Goal: Download file/media

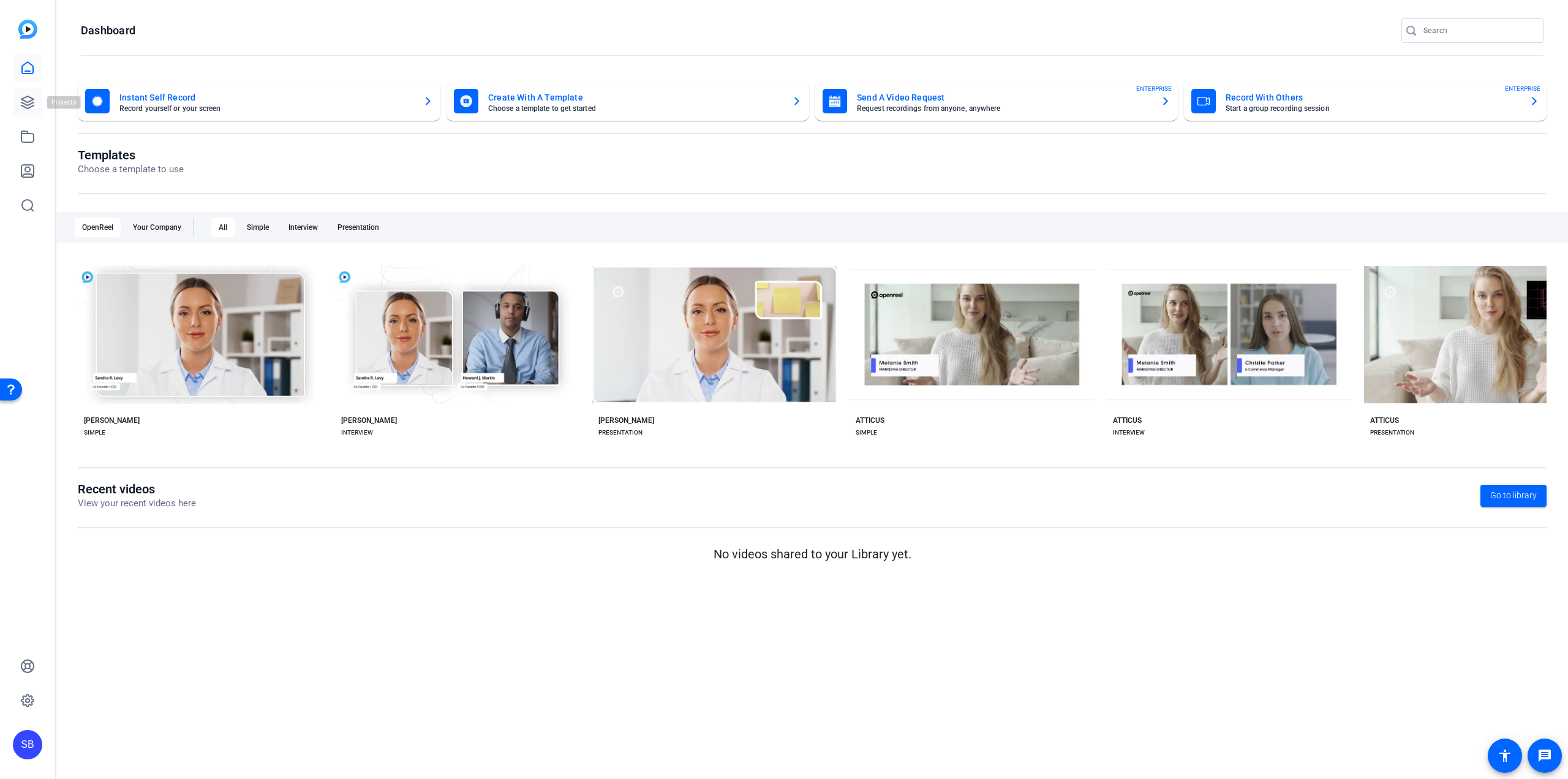
click at [22, 96] on icon at bounding box center [27, 102] width 15 height 15
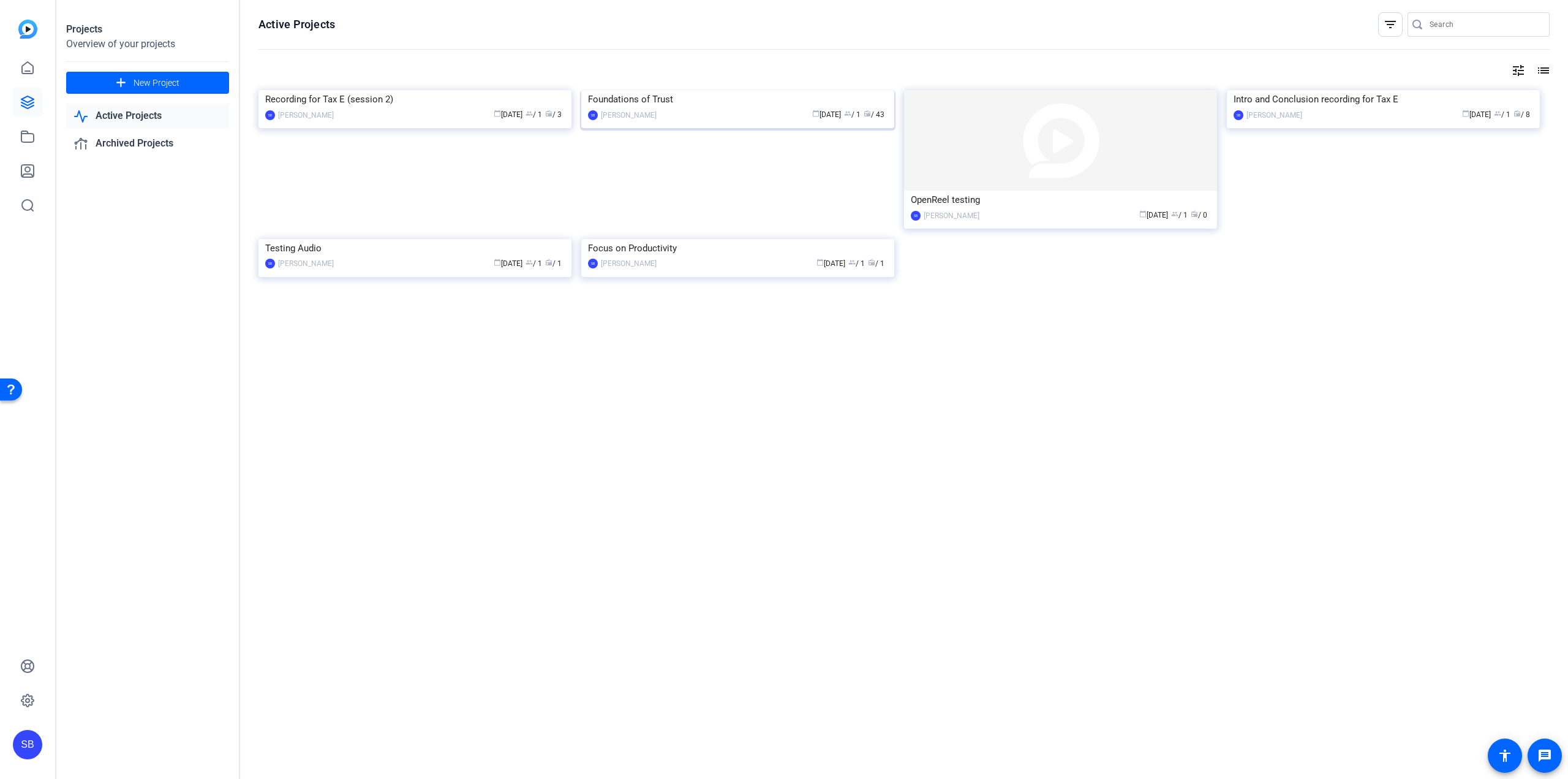
click at [773, 90] on img at bounding box center [737, 90] width 313 height 0
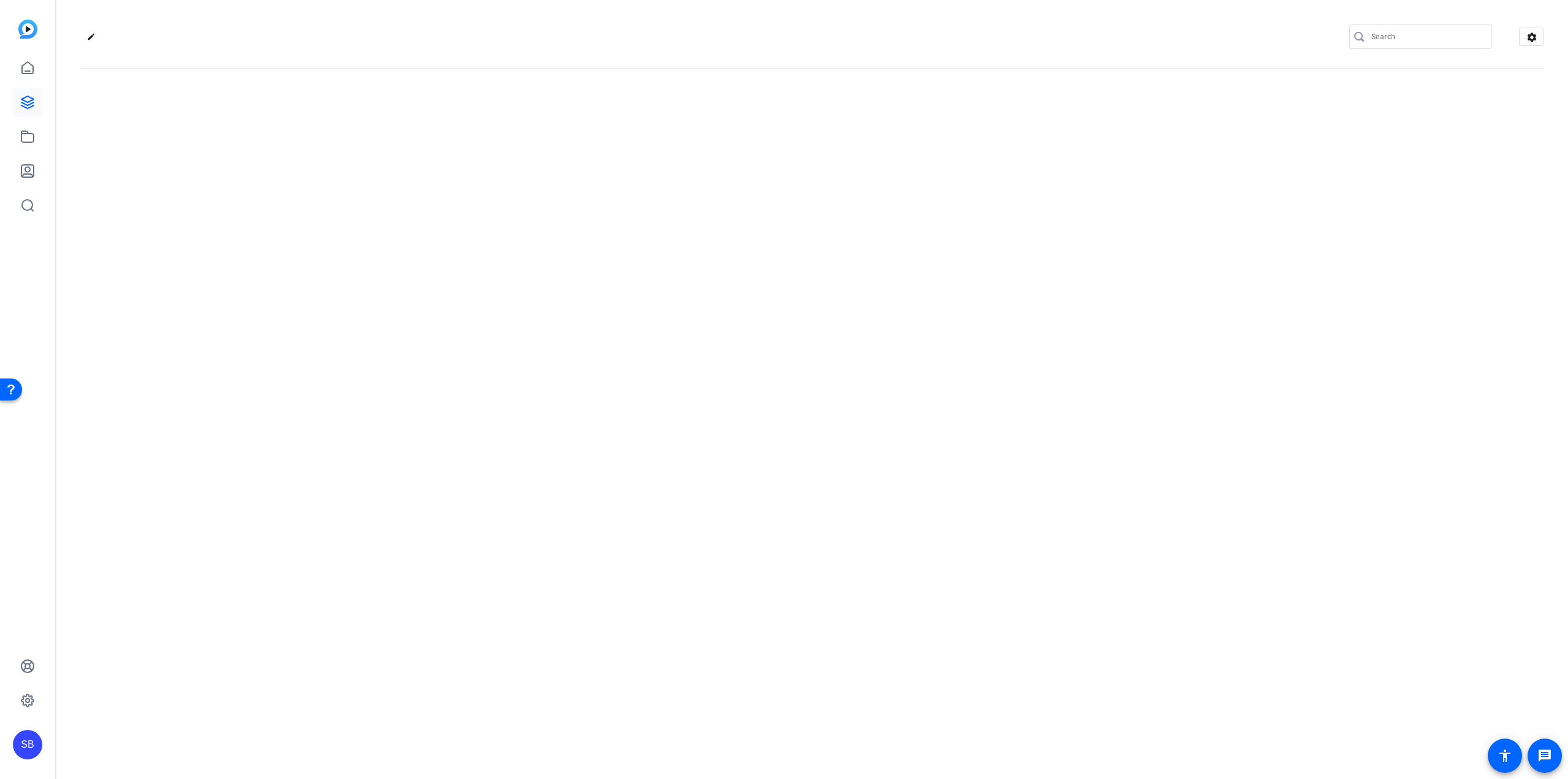
click at [773, 135] on div "edit settings" at bounding box center [813, 389] width 1512 height 779
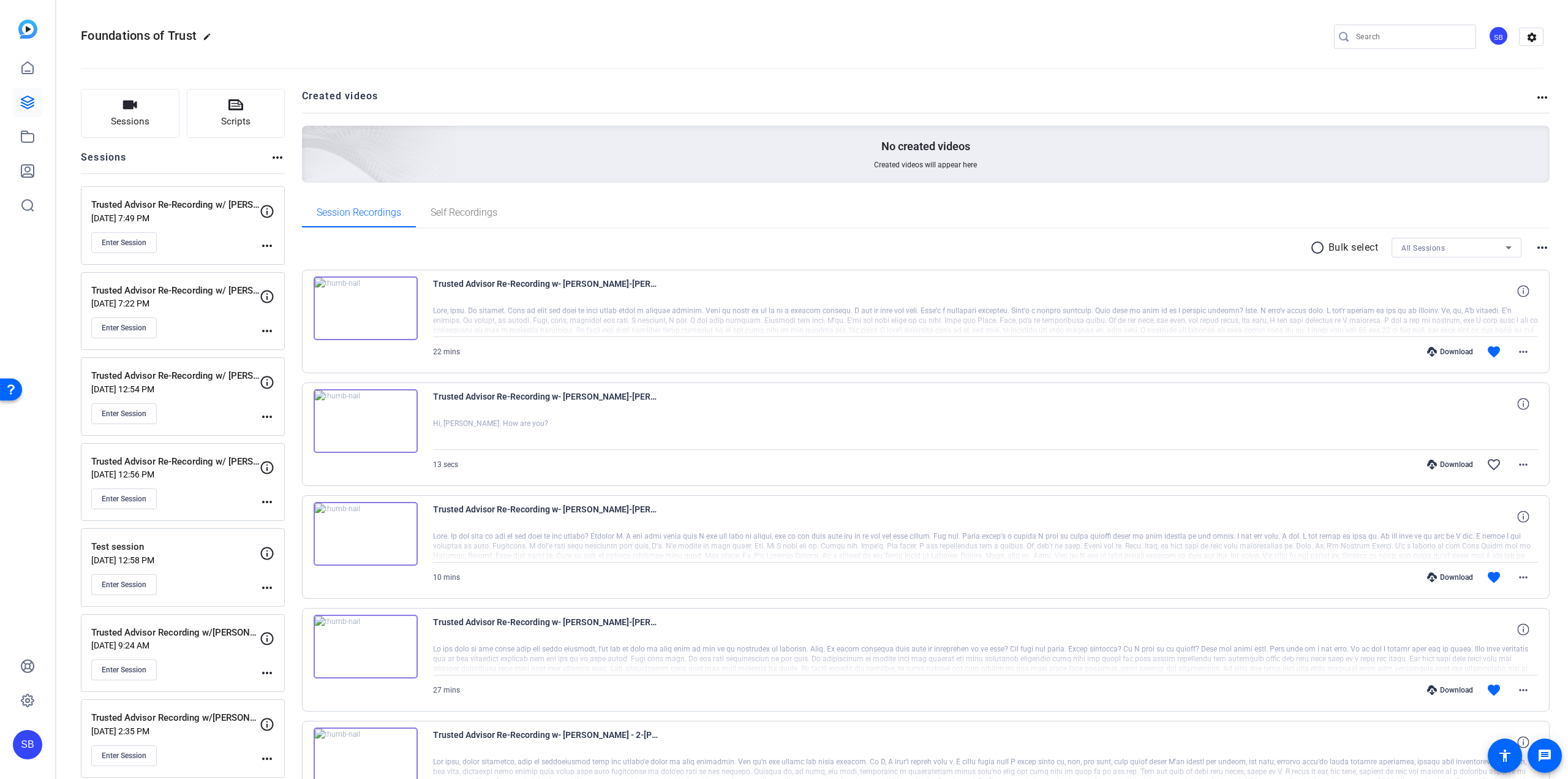
click at [1450, 355] on div "Download" at bounding box center [1450, 352] width 58 height 10
click at [1518, 348] on mat-icon "more_horiz" at bounding box center [1523, 351] width 15 height 15
click at [1488, 407] on span "Download MP4" at bounding box center [1485, 408] width 73 height 15
